Goal: Information Seeking & Learning: Understand process/instructions

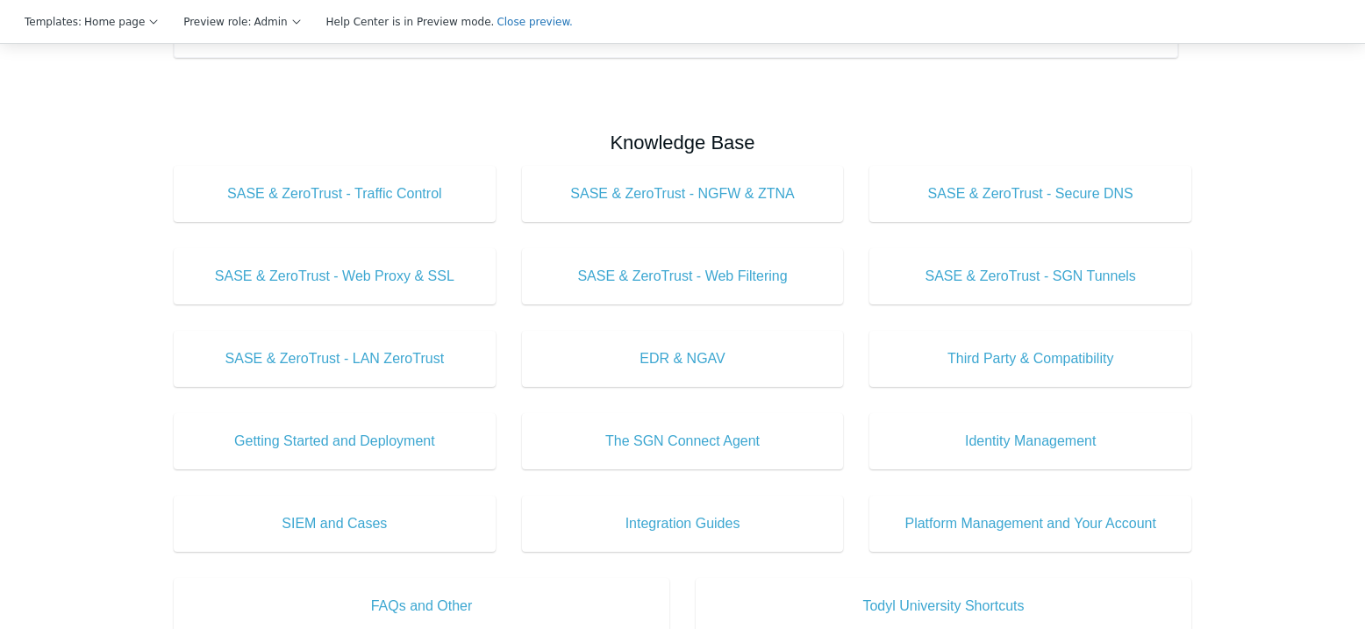
scroll to position [614, 0]
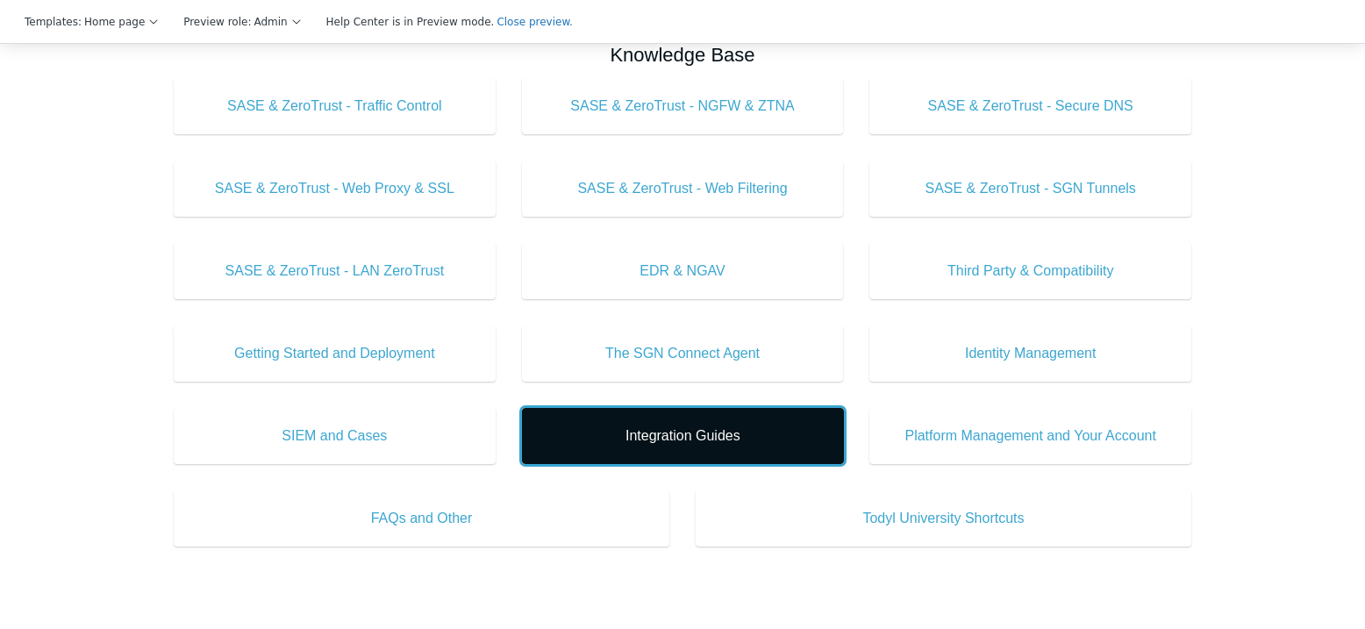
click at [752, 444] on span "Integration Guides" at bounding box center [682, 435] width 269 height 21
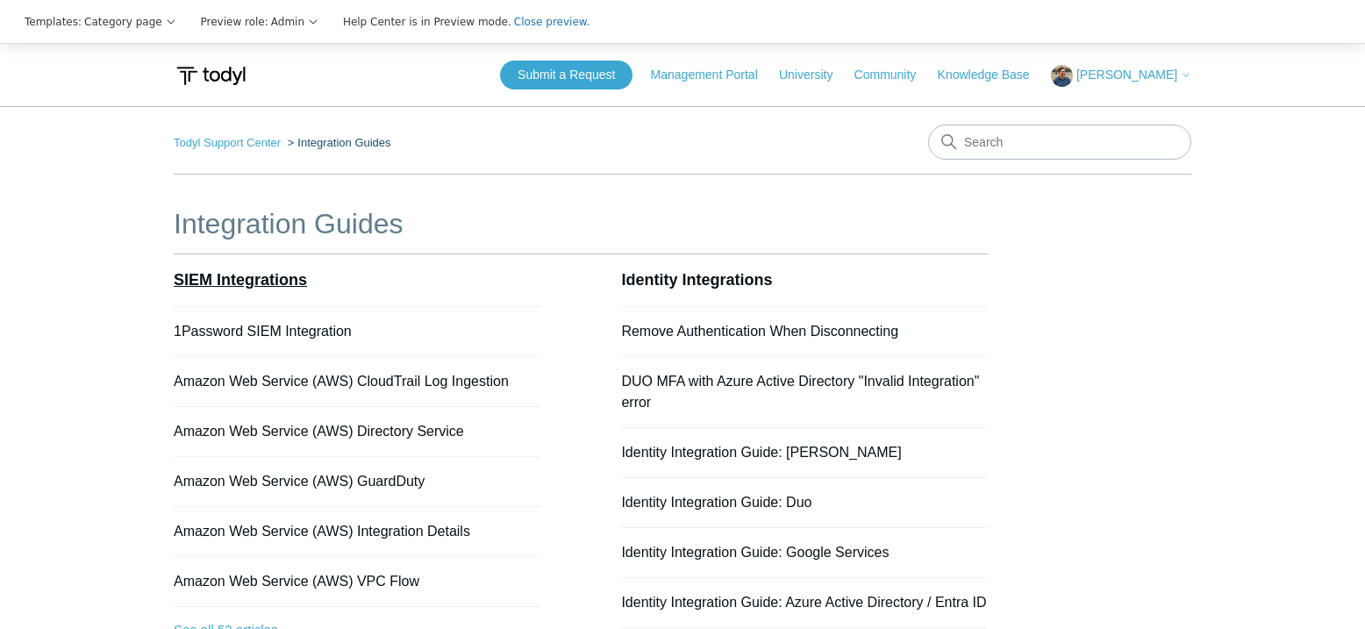
click at [267, 284] on link "SIEM Integrations" at bounding box center [240, 280] width 133 height 18
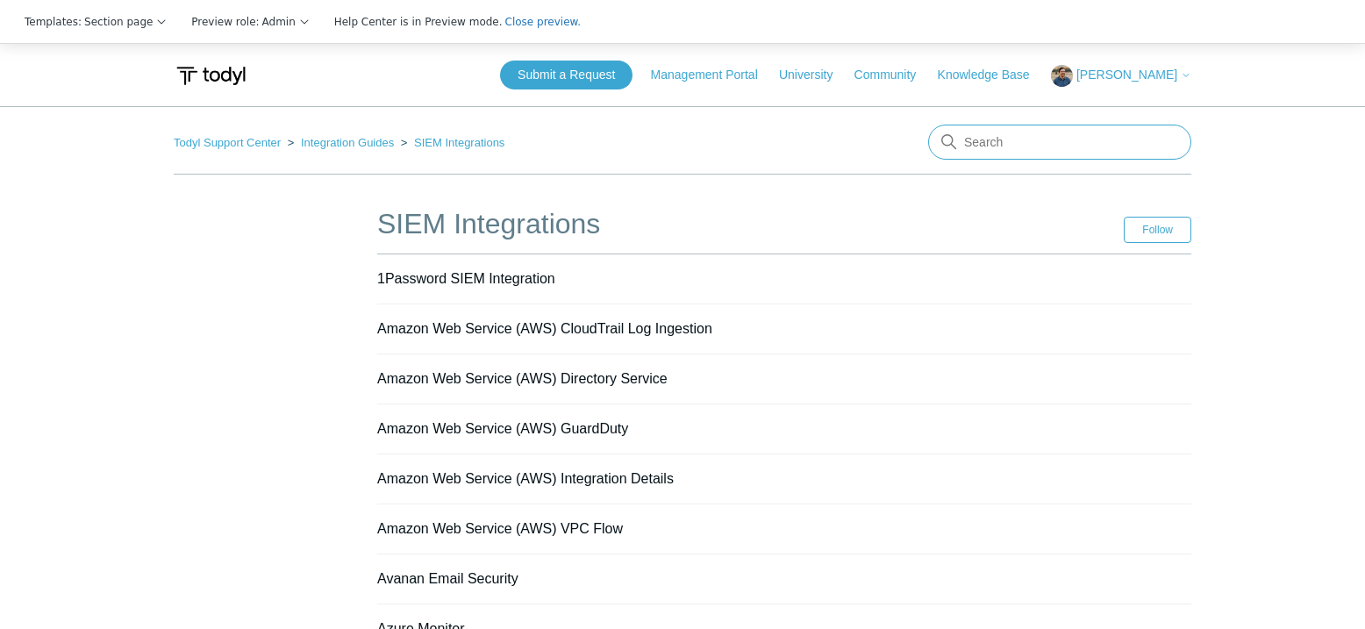
click at [971, 145] on input "Search" at bounding box center [1059, 142] width 263 height 35
type input "notification control"
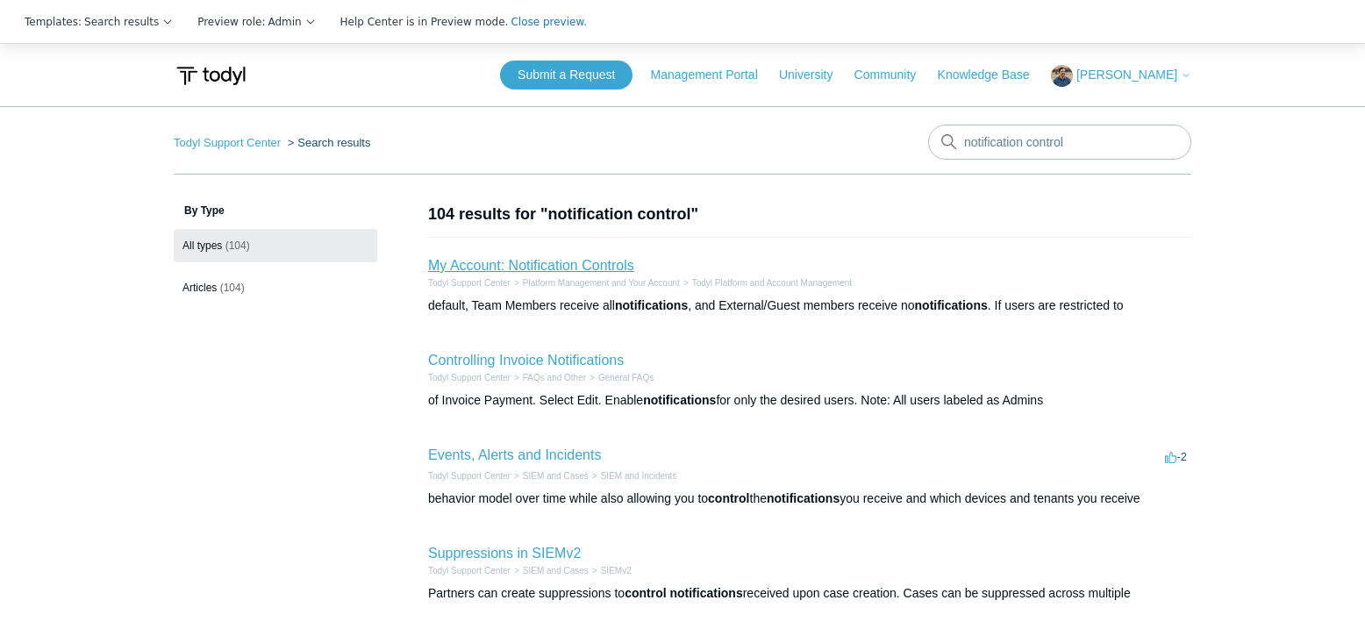
click at [541, 267] on link "My Account: Notification Controls" at bounding box center [531, 265] width 206 height 15
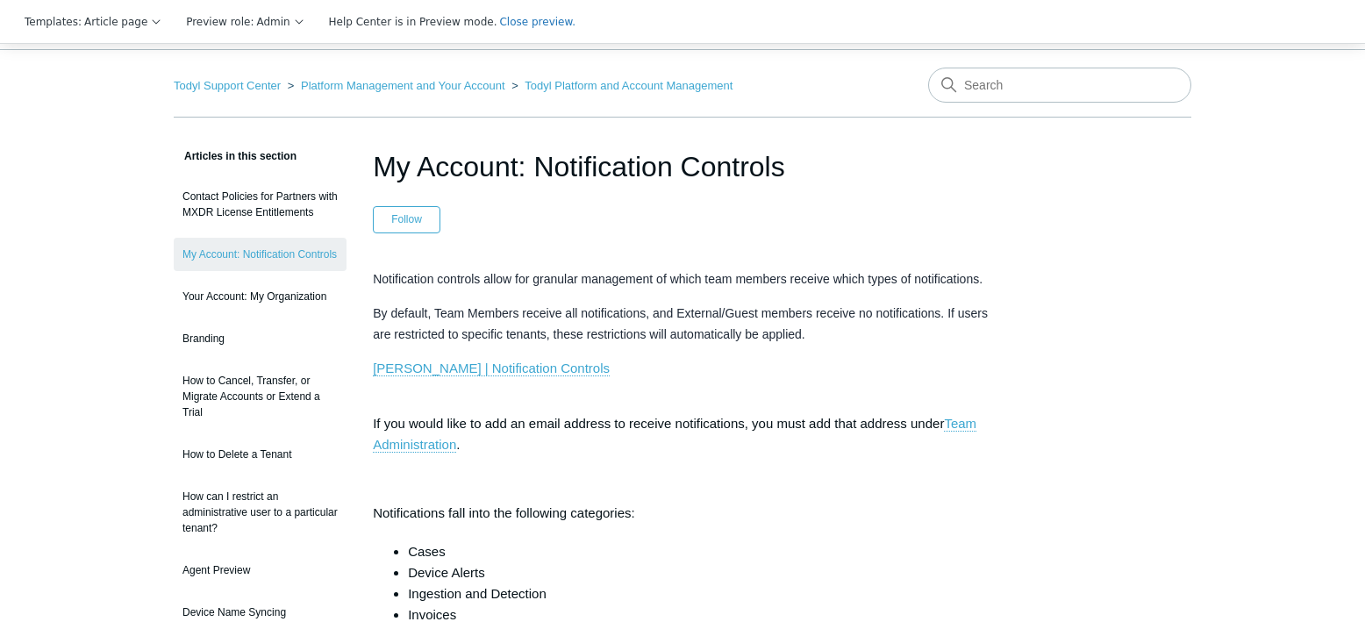
scroll to position [88, 0]
